Goal: Book appointment/travel/reservation

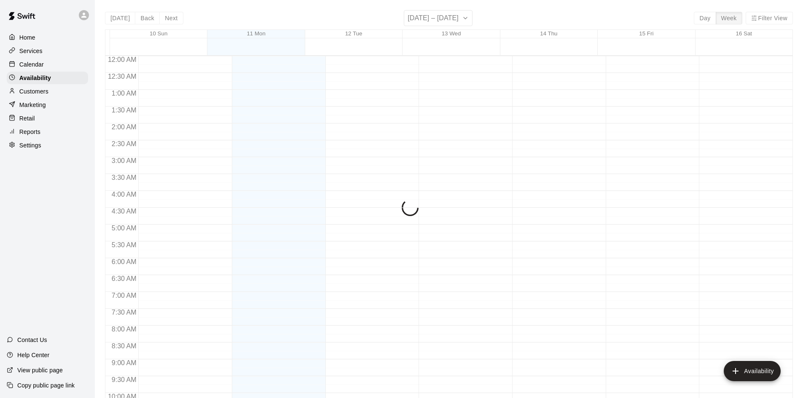
scroll to position [344, 0]
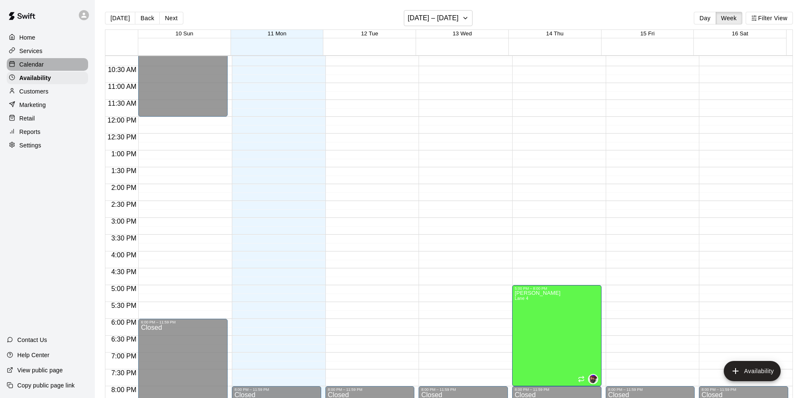
click at [42, 66] on p "Calendar" at bounding box center [31, 64] width 24 height 8
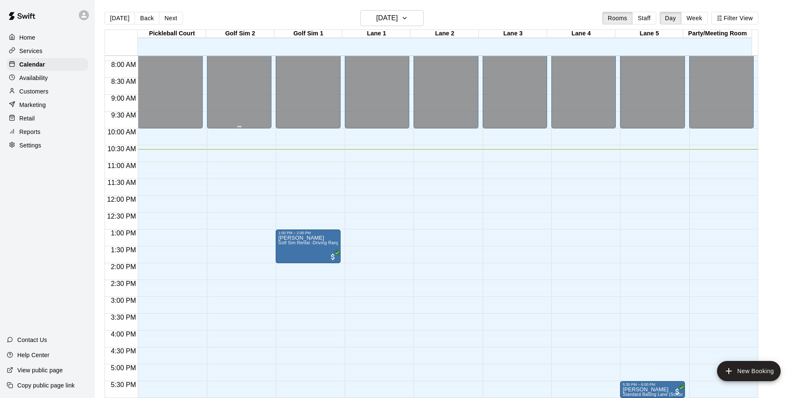
scroll to position [391, 0]
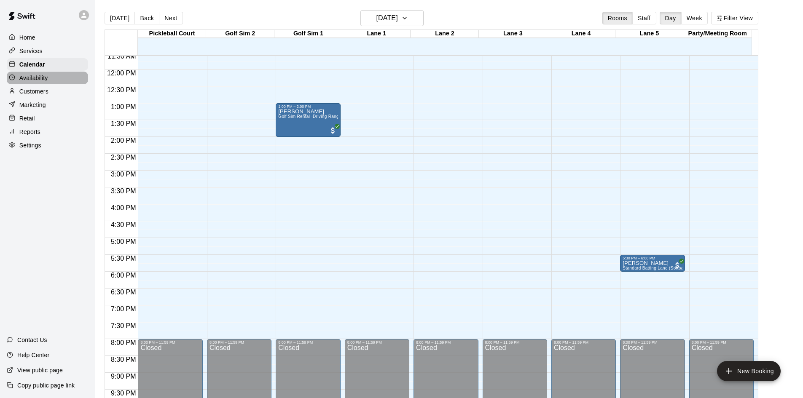
click at [48, 82] on p "Availability" at bounding box center [33, 78] width 29 height 8
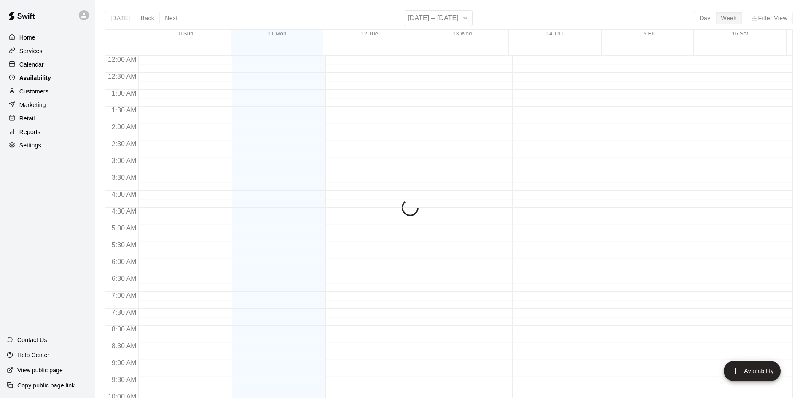
scroll to position [359, 0]
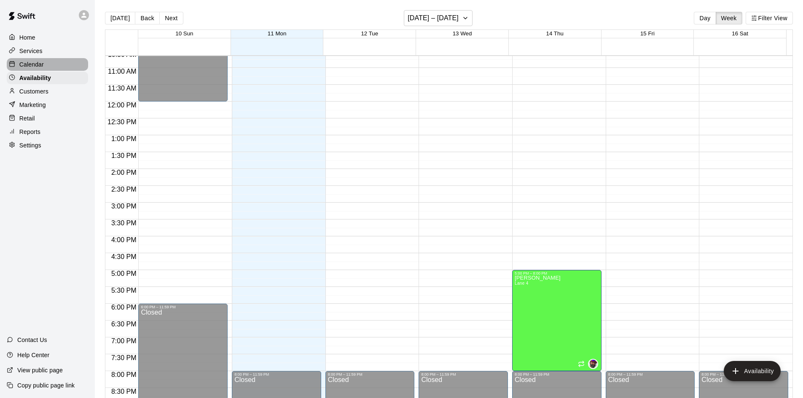
click at [46, 63] on div "Calendar" at bounding box center [47, 64] width 81 height 13
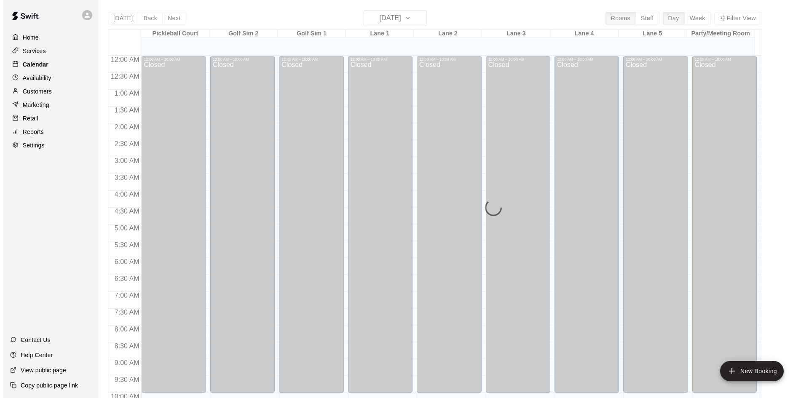
scroll to position [359, 0]
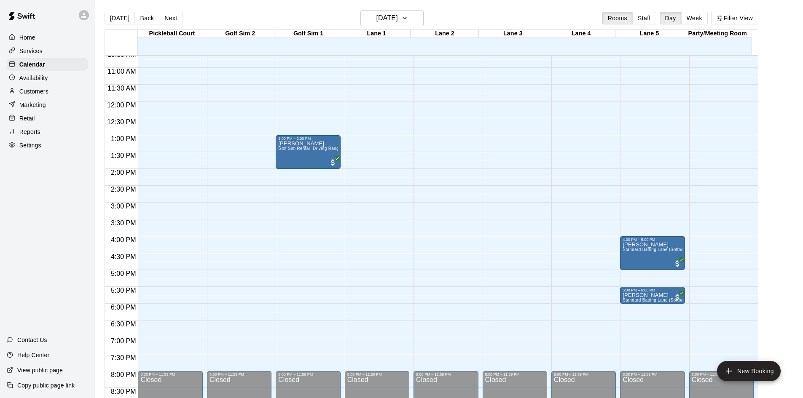
click at [437, 279] on div "12:00 AM – 10:00 AM Closed 8:00 PM – 11:59 PM Closed" at bounding box center [445, 101] width 64 height 809
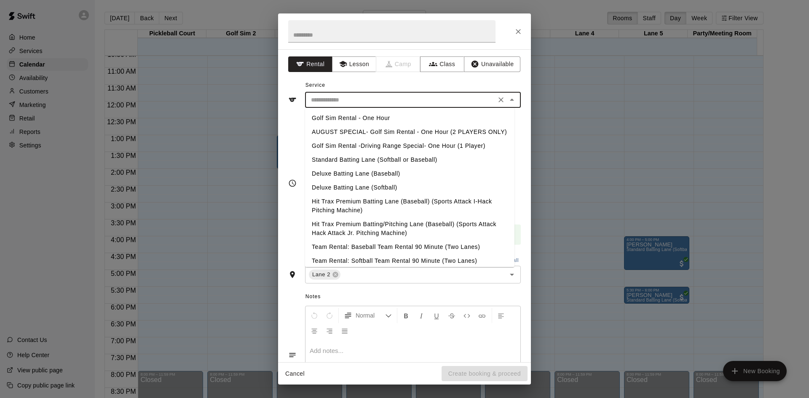
click at [388, 103] on input "text" at bounding box center [401, 100] width 186 height 11
click at [372, 167] on li "Standard Batting Lane (Softball or Baseball)" at bounding box center [409, 160] width 209 height 14
type input "**********"
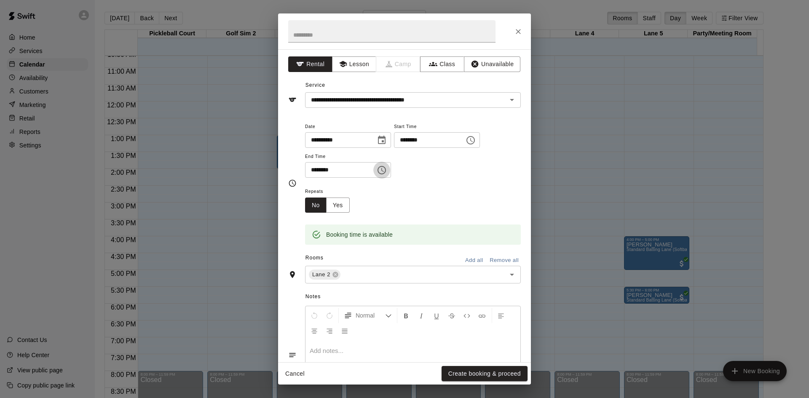
click at [386, 168] on icon "Choose time, selected time is 5:30 PM" at bounding box center [382, 170] width 8 height 8
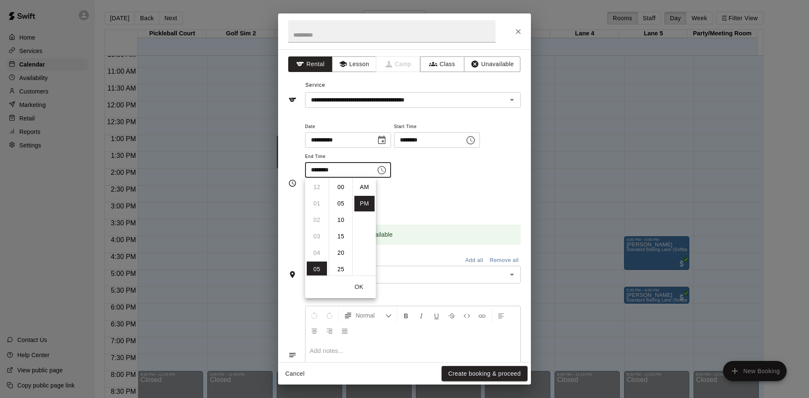
scroll to position [15, 0]
click at [314, 204] on li "06" at bounding box center [317, 204] width 20 height 16
click at [344, 179] on li "00" at bounding box center [341, 178] width 20 height 16
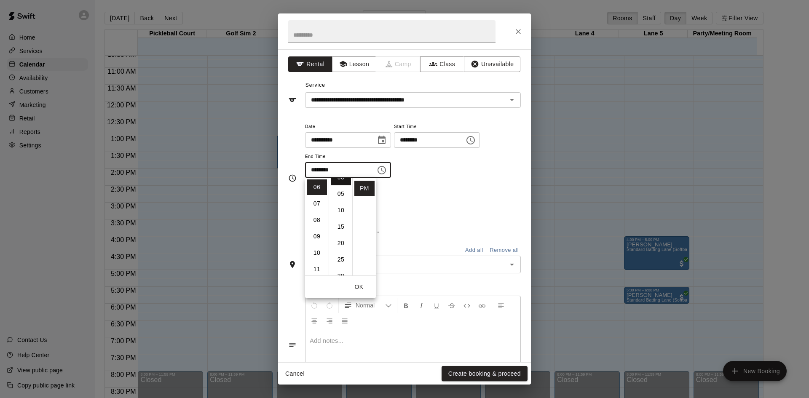
type input "********"
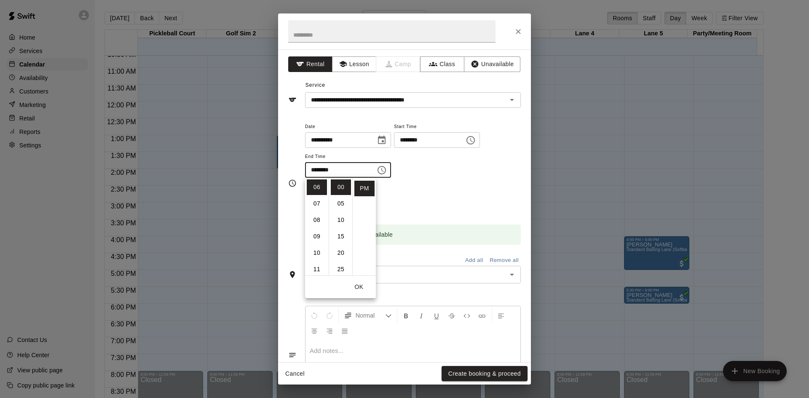
click at [410, 202] on div "Repeats No Yes" at bounding box center [413, 199] width 216 height 27
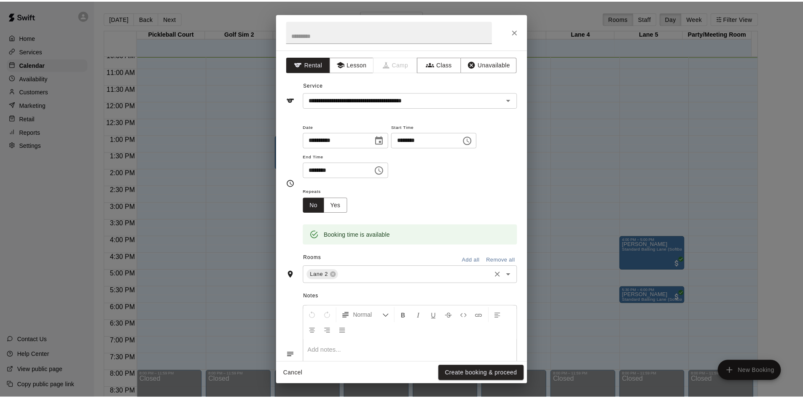
scroll to position [57, 0]
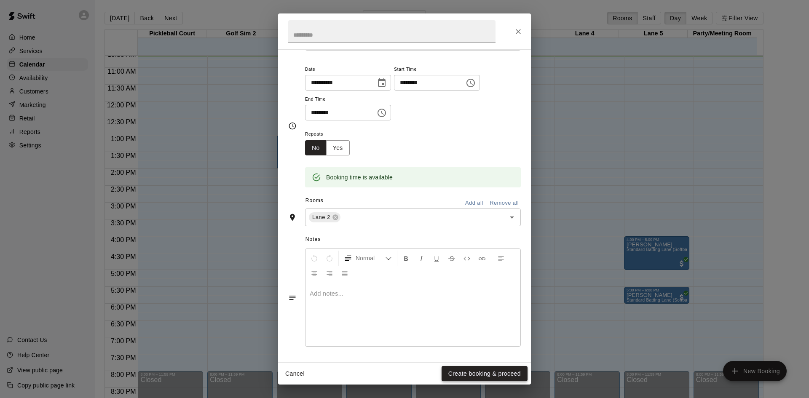
click at [458, 375] on button "Create booking & proceed" at bounding box center [485, 374] width 86 height 16
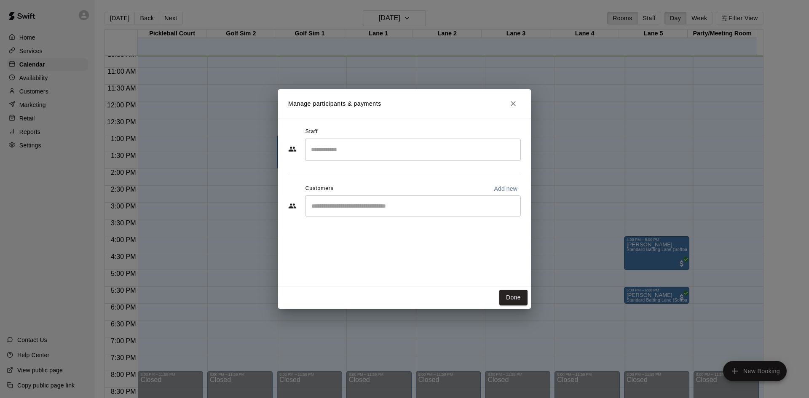
click at [325, 208] on input "Start typing to search customers..." at bounding box center [413, 206] width 208 height 8
type input "****"
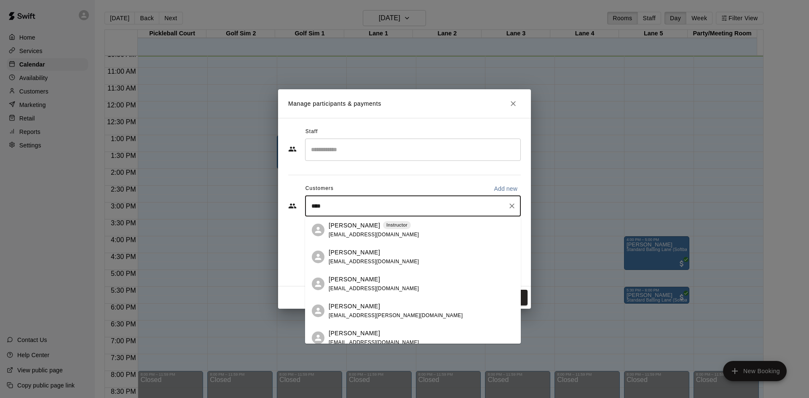
click at [351, 228] on p "Alexis Silkwood" at bounding box center [354, 225] width 51 height 9
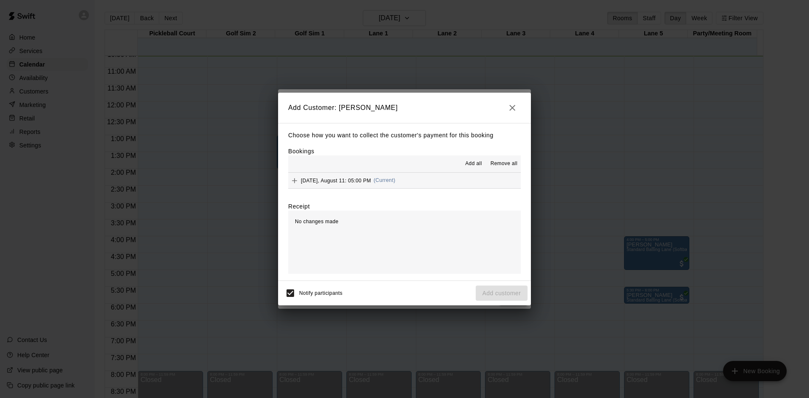
click at [394, 181] on span "(Current)" at bounding box center [385, 180] width 22 height 6
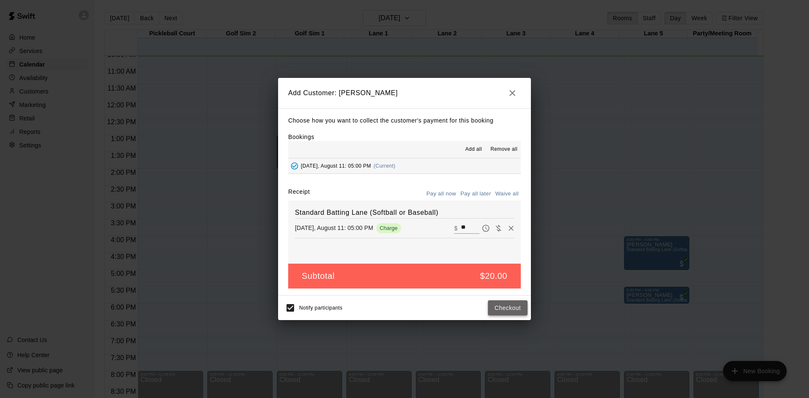
click at [512, 311] on button "Checkout" at bounding box center [508, 308] width 40 height 16
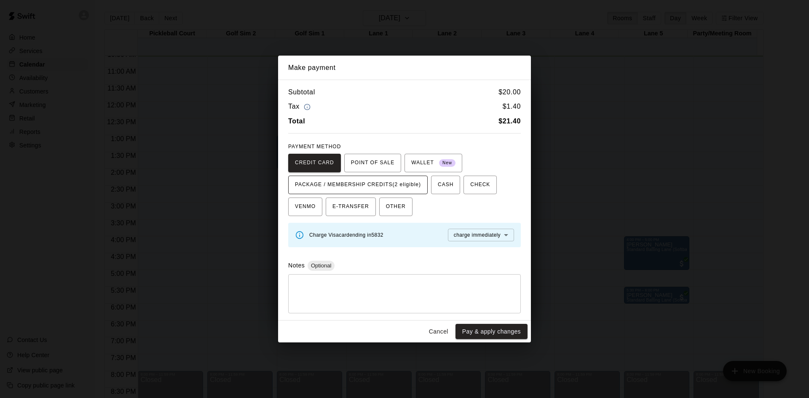
click at [381, 189] on span "PACKAGE / MEMBERSHIP CREDITS (2 eligible)" at bounding box center [358, 184] width 126 height 13
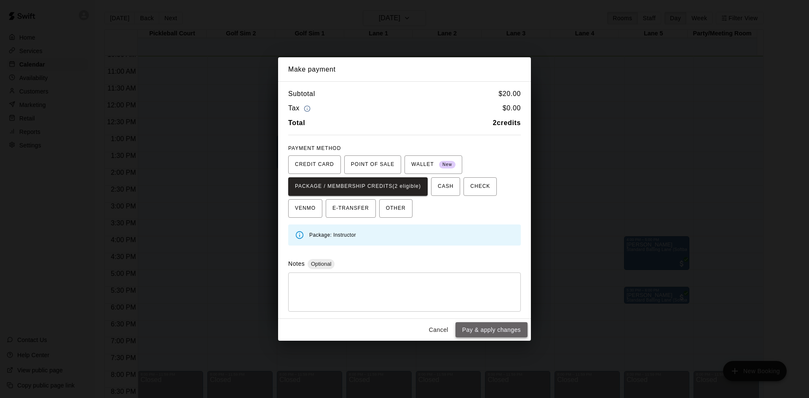
click at [493, 329] on button "Pay & apply changes" at bounding box center [491, 330] width 72 height 16
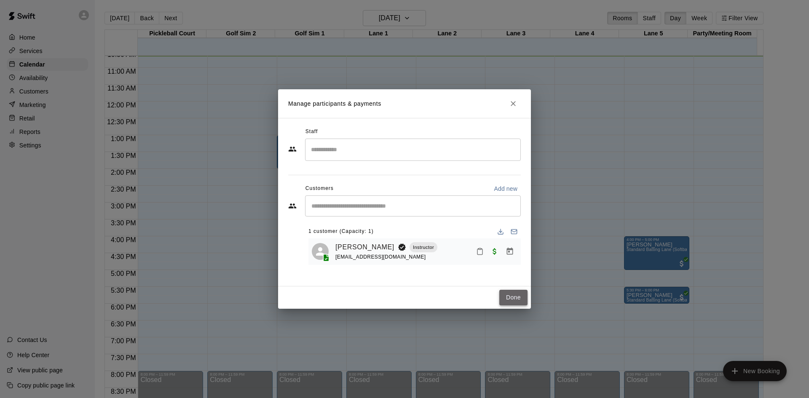
click at [523, 297] on button "Done" at bounding box center [513, 298] width 28 height 16
